Goal: Task Accomplishment & Management: Use online tool/utility

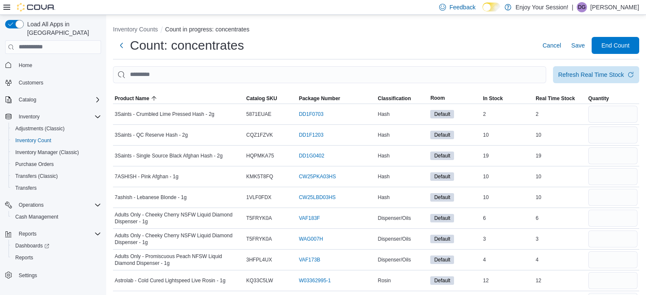
scroll to position [374, 0]
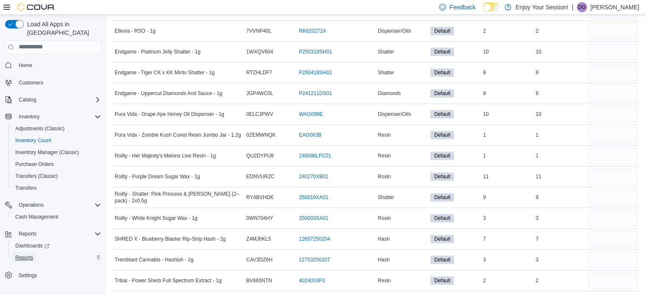
click at [28, 254] on span "Reports" at bounding box center [24, 257] width 18 height 7
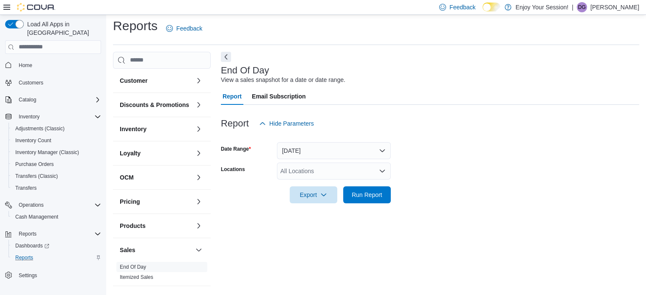
scroll to position [6, 0]
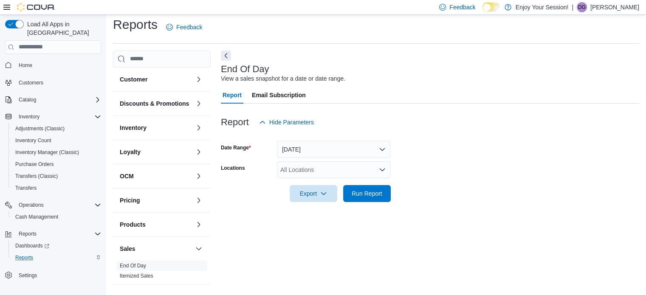
click at [312, 171] on div "All Locations" at bounding box center [334, 169] width 114 height 17
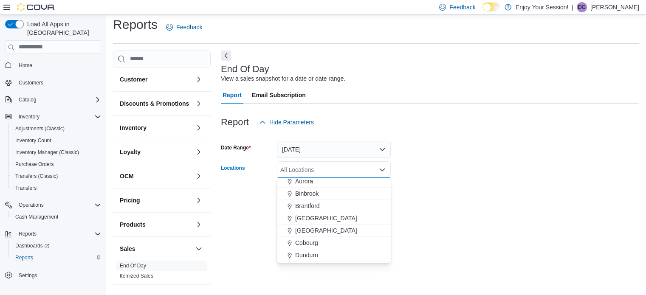
scroll to position [42, 0]
click at [312, 225] on span "Cobourg" at bounding box center [306, 228] width 23 height 8
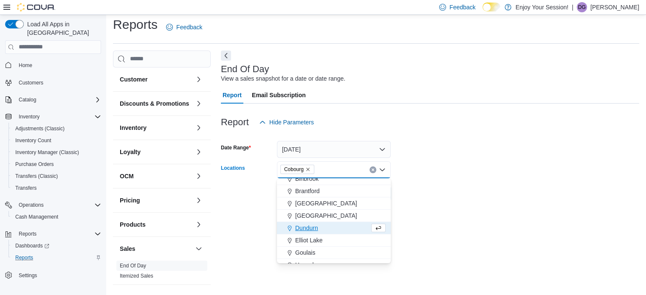
click at [510, 218] on div "End Of Day View a sales snapshot for a date or date range. Report Email Subscri…" at bounding box center [430, 170] width 418 height 238
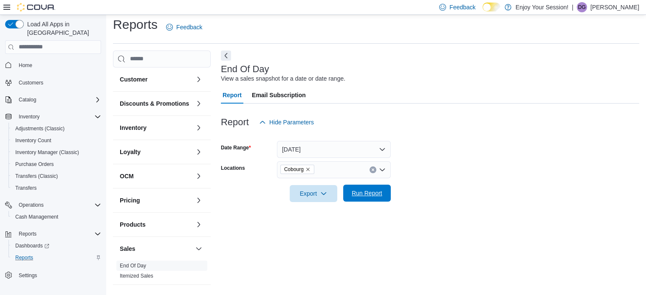
click at [377, 193] on span "Run Report" at bounding box center [366, 193] width 31 height 8
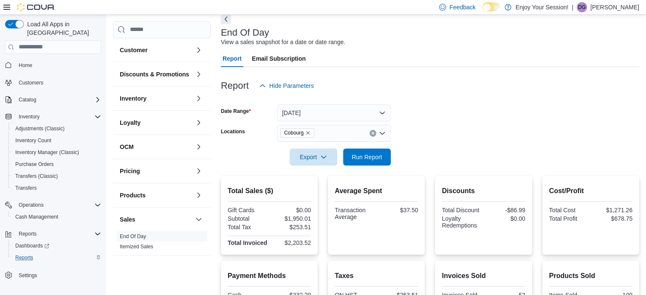
scroll to position [6, 0]
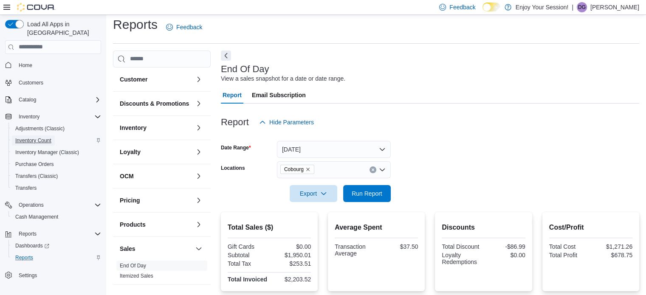
click at [36, 137] on span "Inventory Count" at bounding box center [33, 140] width 36 height 7
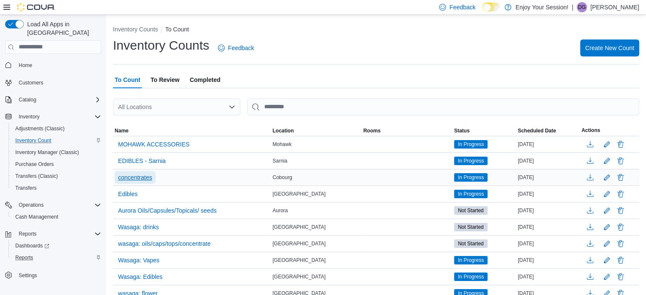
click at [138, 175] on span "concentrates" at bounding box center [135, 177] width 34 height 8
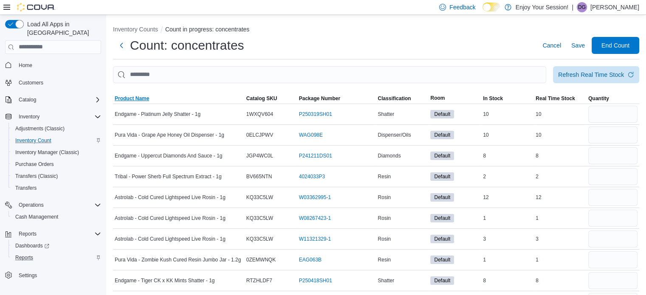
click at [129, 97] on span "Product Name" at bounding box center [132, 98] width 34 height 7
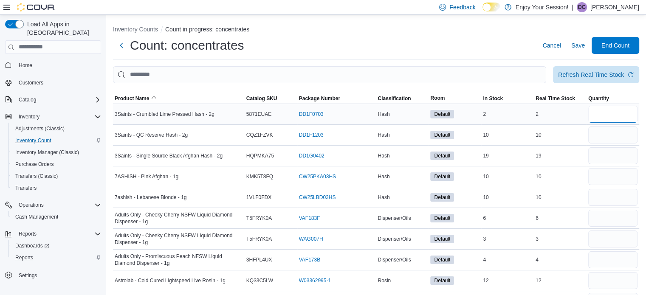
click at [608, 117] on input "number" at bounding box center [612, 114] width 49 height 17
type input "*"
type input "**"
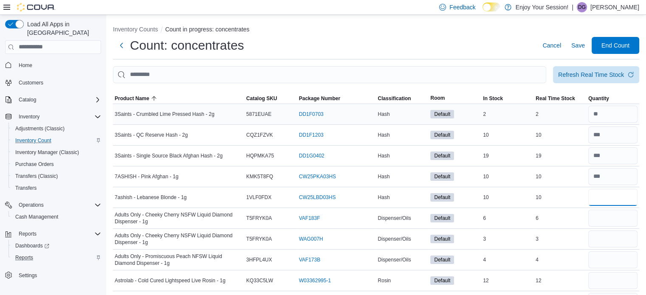
type input "**"
type input "*"
type input "**"
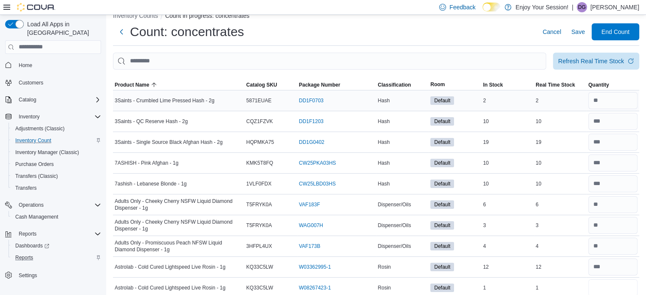
type input "*"
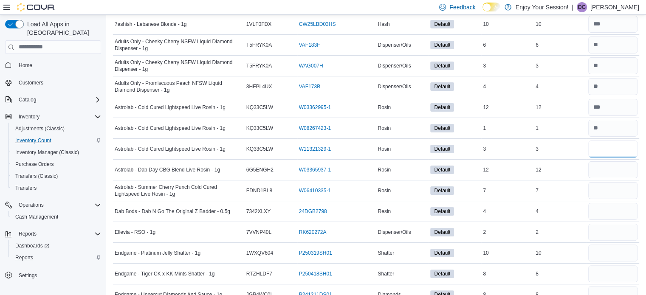
type input "*"
type input "**"
type input "*"
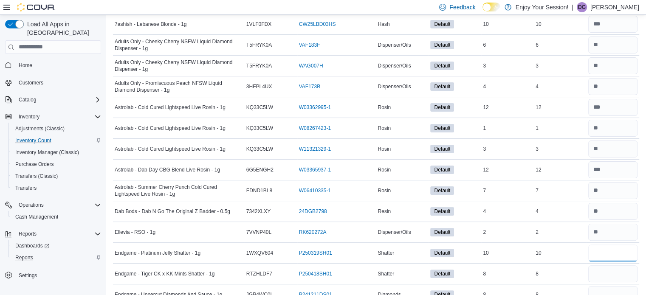
type input "**"
type input "*"
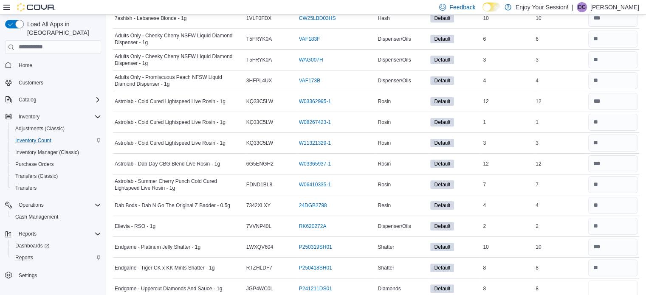
type input "*"
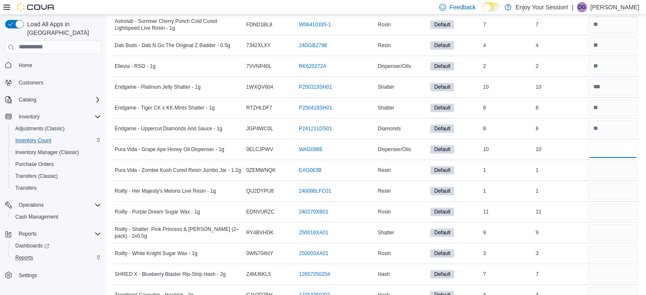
type input "**"
type input "*"
type input "**"
type input "*"
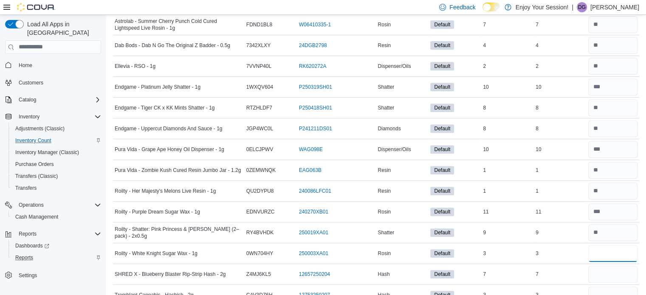
type input "*"
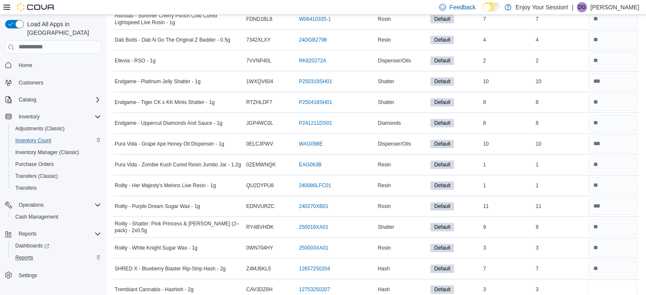
type input "*"
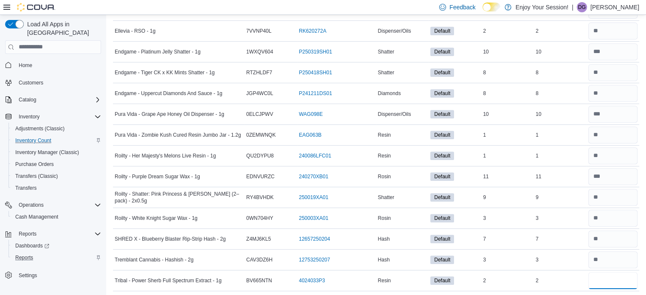
type input "*"
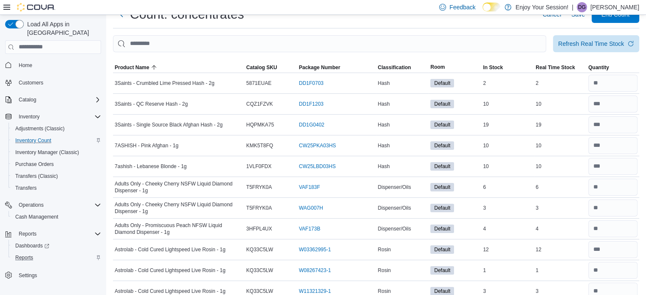
scroll to position [0, 0]
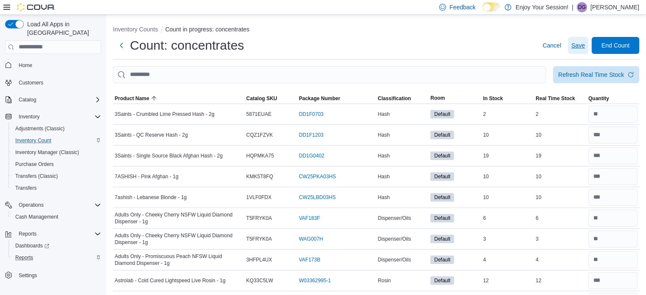
click at [585, 45] on span "Save" at bounding box center [578, 45] width 14 height 8
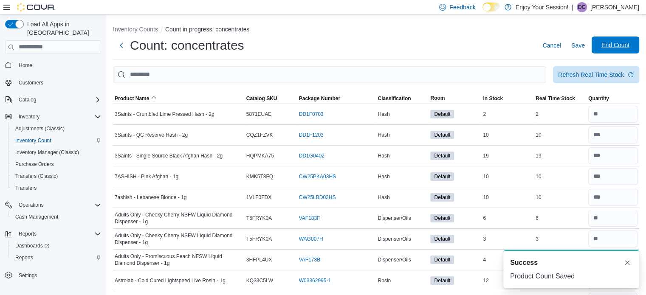
click at [625, 40] on span "End Count" at bounding box center [614, 45] width 37 height 17
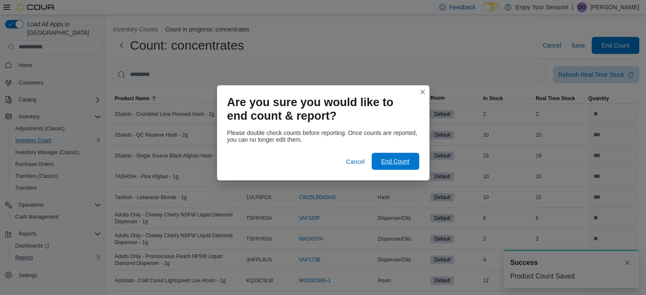
click at [395, 161] on span "End Count" at bounding box center [395, 161] width 28 height 8
click at [399, 163] on span "End Count" at bounding box center [395, 161] width 28 height 8
